Goal: Find specific page/section: Find specific page/section

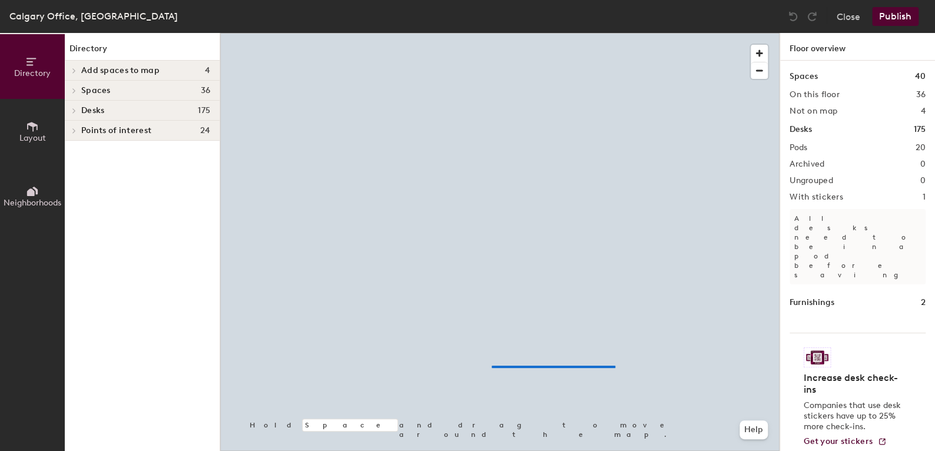
click at [490, 33] on div at bounding box center [499, 33] width 559 height 0
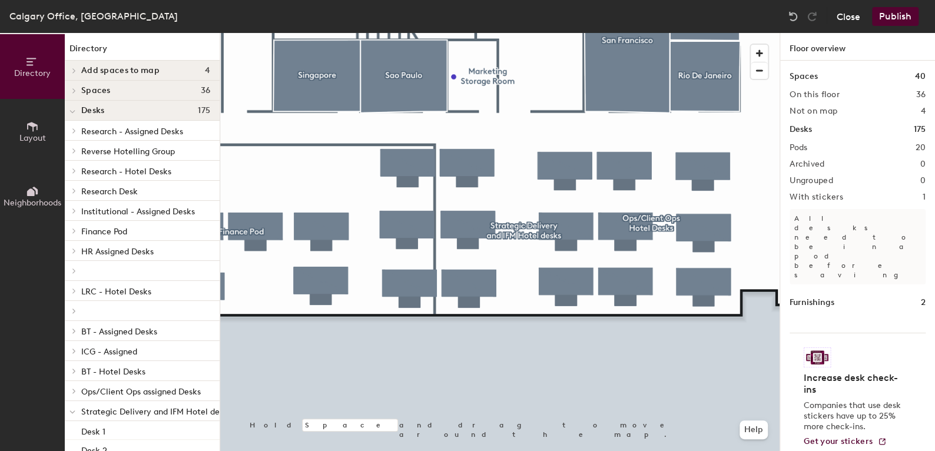
click at [846, 19] on button "Close" at bounding box center [848, 16] width 24 height 19
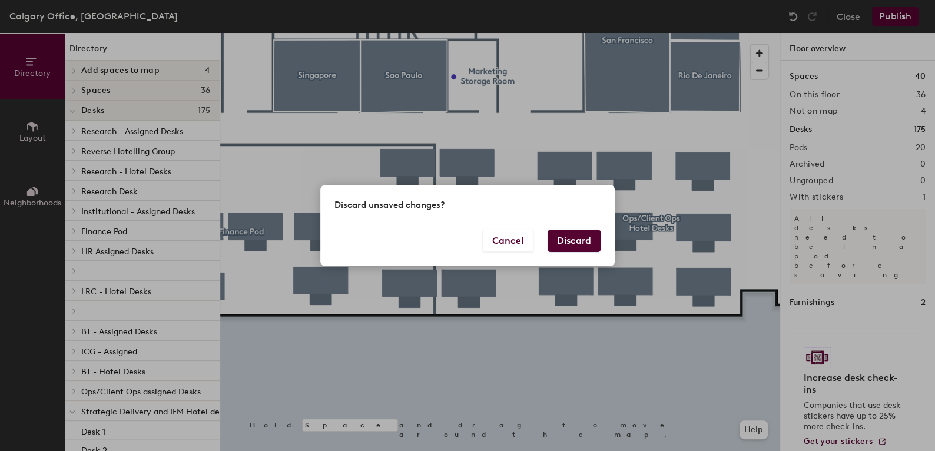
click at [586, 242] on button "Discard" at bounding box center [573, 241] width 53 height 22
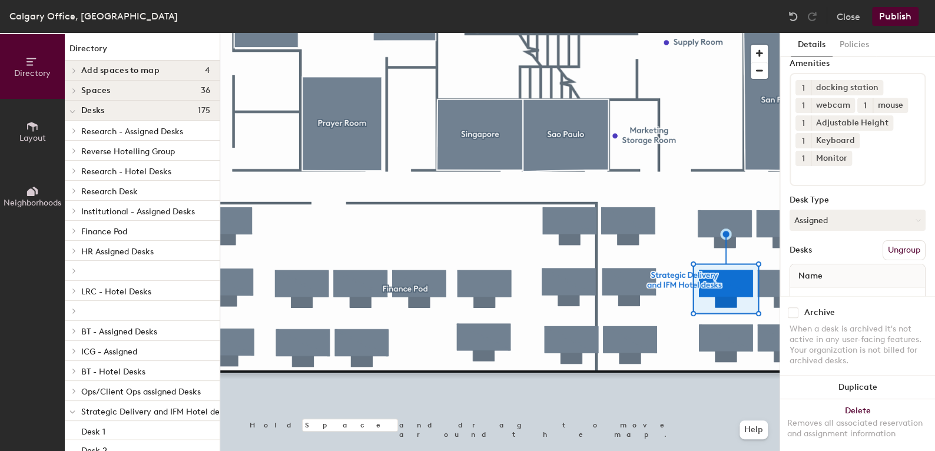
scroll to position [84, 0]
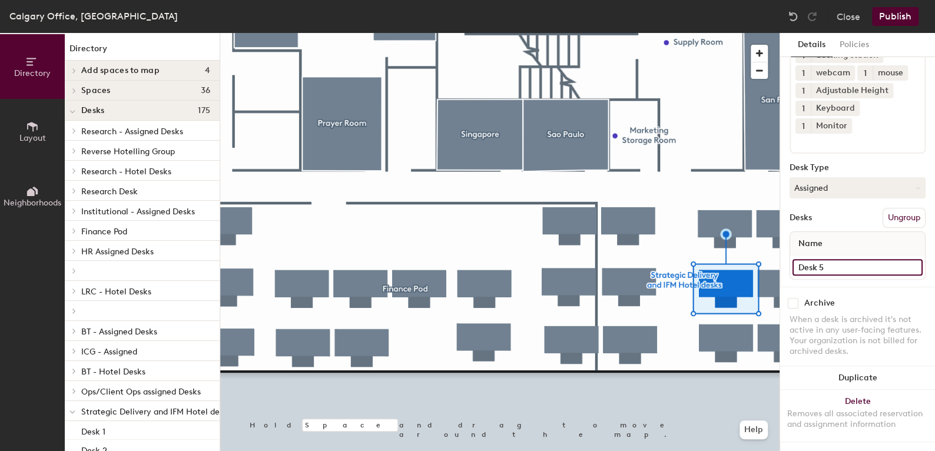
click at [743, 258] on div "Directory Layout Neighborhoods Directory Add spaces to map 4 Finance Breakout R…" at bounding box center [467, 242] width 935 height 418
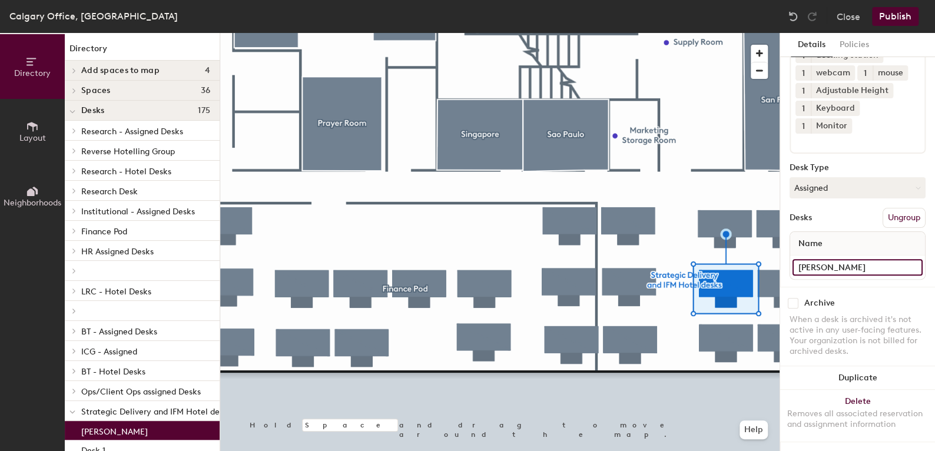
click at [839, 259] on input "[PERSON_NAME]" at bounding box center [857, 267] width 130 height 16
click at [815, 259] on input "[PERSON_NAME]" at bounding box center [857, 267] width 130 height 16
click at [811, 259] on input "[PERSON_NAME]" at bounding box center [857, 267] width 130 height 16
type input "a"
type input "[PERSON_NAME]"
